Goal: Find specific page/section: Find specific page/section

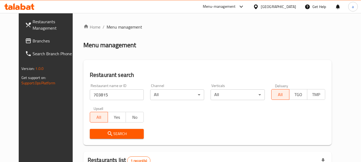
scroll to position [72, 0]
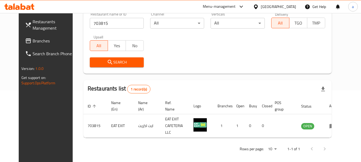
click at [269, 5] on div "[GEOGRAPHIC_DATA]" at bounding box center [278, 7] width 35 height 6
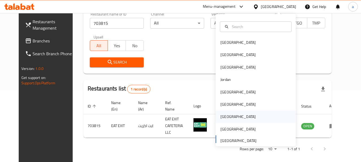
click at [237, 117] on div "[GEOGRAPHIC_DATA]" at bounding box center [256, 117] width 80 height 12
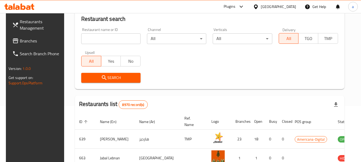
scroll to position [72, 0]
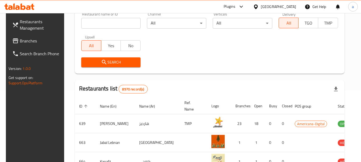
click at [37, 41] on span "Branches" at bounding box center [41, 41] width 42 height 6
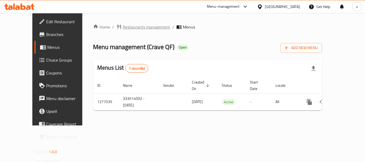
click at [136, 24] on span "Restaurants management" at bounding box center [147, 27] width 48 height 6
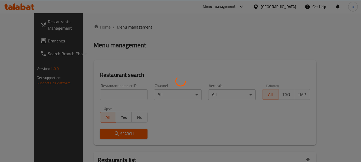
click at [113, 93] on div at bounding box center [180, 81] width 361 height 162
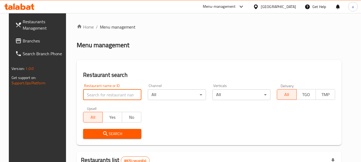
click at [113, 93] on input "search" at bounding box center [112, 95] width 58 height 11
paste input "692214"
type input "692214"
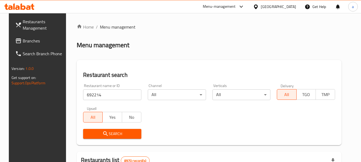
click at [130, 133] on span "Search" at bounding box center [112, 134] width 50 height 7
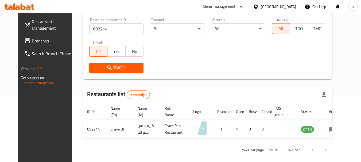
scroll to position [72, 0]
